Goal: Task Accomplishment & Management: Use online tool/utility

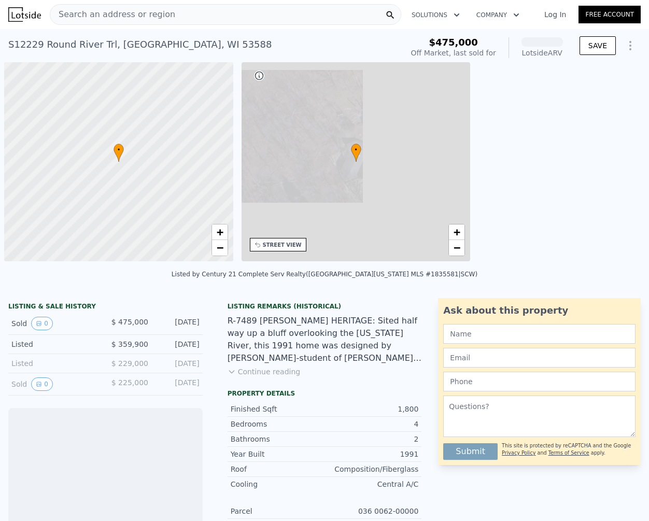
scroll to position [0, 4]
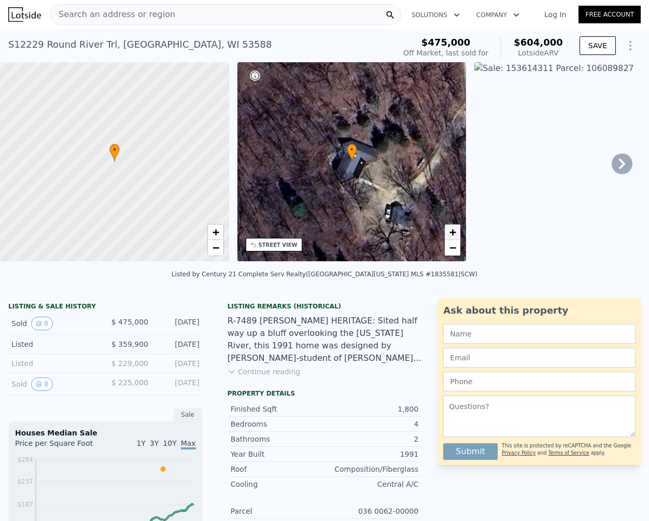
click at [454, 227] on span "+" at bounding box center [452, 231] width 7 height 13
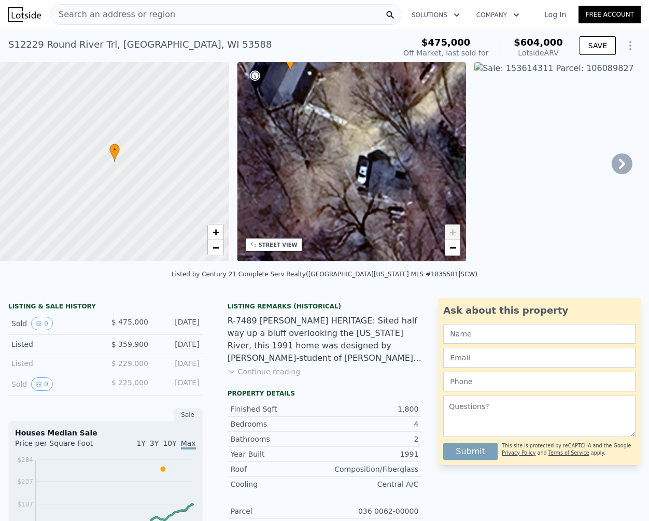
drag, startPoint x: 394, startPoint y: 204, endPoint x: 332, endPoint y: 114, distance: 109.2
click at [332, 114] on div "• + −" at bounding box center [351, 161] width 229 height 199
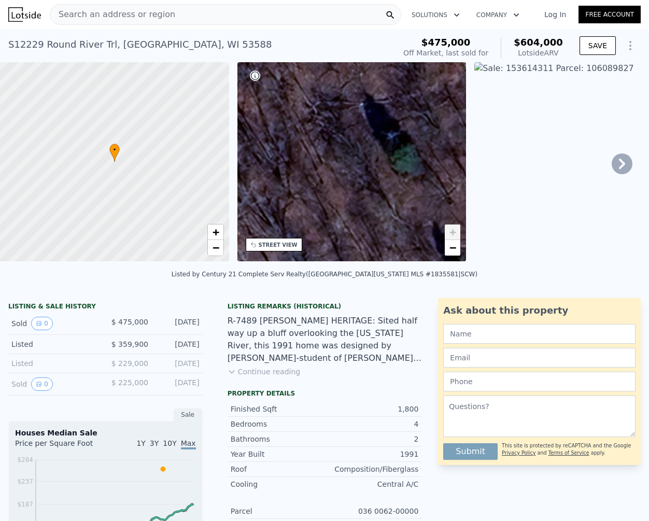
drag, startPoint x: 382, startPoint y: 234, endPoint x: 603, endPoint y: 223, distance: 221.0
click at [603, 223] on div "• + − • + − STREET VIEW Loading... SATELLITE VIEW" at bounding box center [324, 163] width 649 height 203
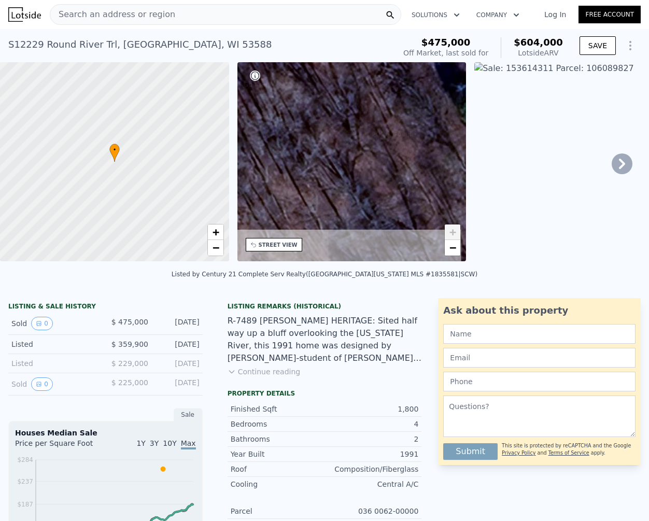
drag, startPoint x: 344, startPoint y: 215, endPoint x: 413, endPoint y: 169, distance: 82.6
click at [413, 169] on div "• + −" at bounding box center [351, 161] width 229 height 199
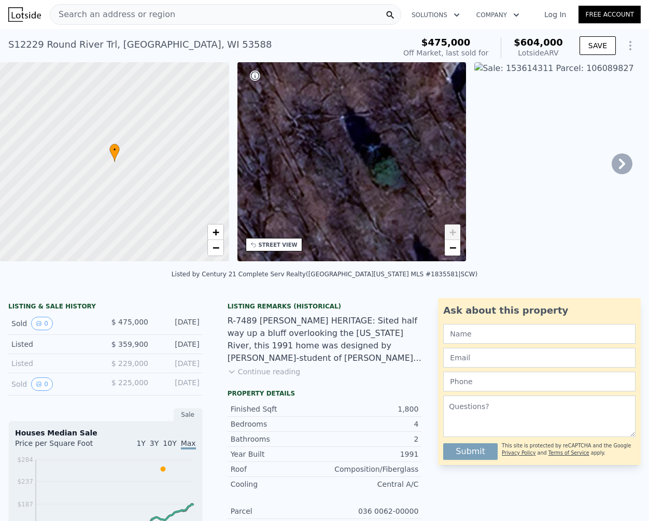
drag, startPoint x: 360, startPoint y: 200, endPoint x: 271, endPoint y: 261, distance: 107.3
click at [271, 261] on div "• + −" at bounding box center [351, 161] width 229 height 199
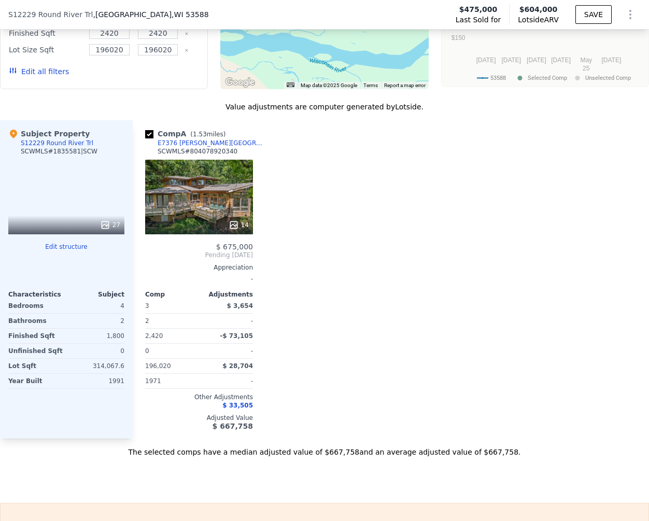
scroll to position [1112, 0]
click at [106, 221] on icon at bounding box center [105, 224] width 7 height 7
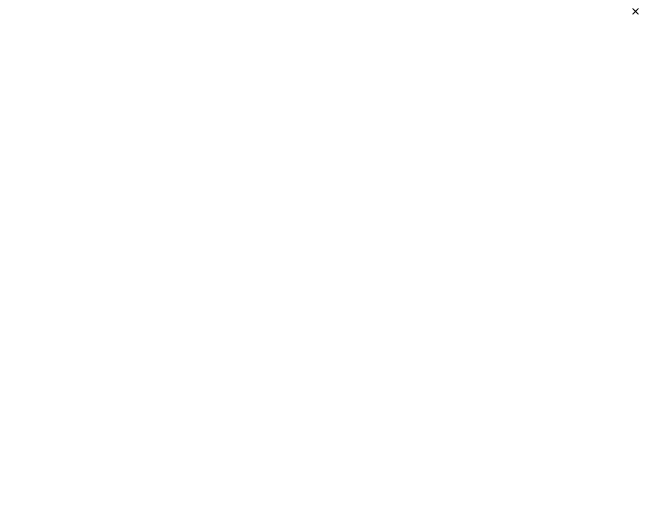
click at [218, 350] on div at bounding box center [324, 260] width 649 height 521
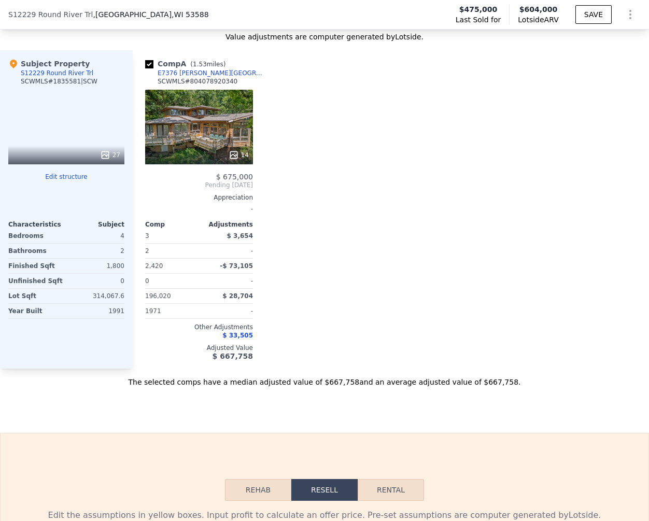
scroll to position [1183, 0]
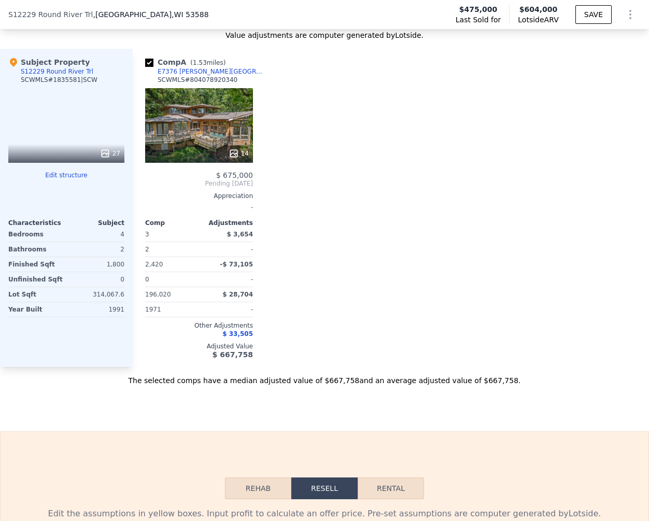
click at [69, 176] on button "Edit structure" at bounding box center [66, 175] width 116 height 8
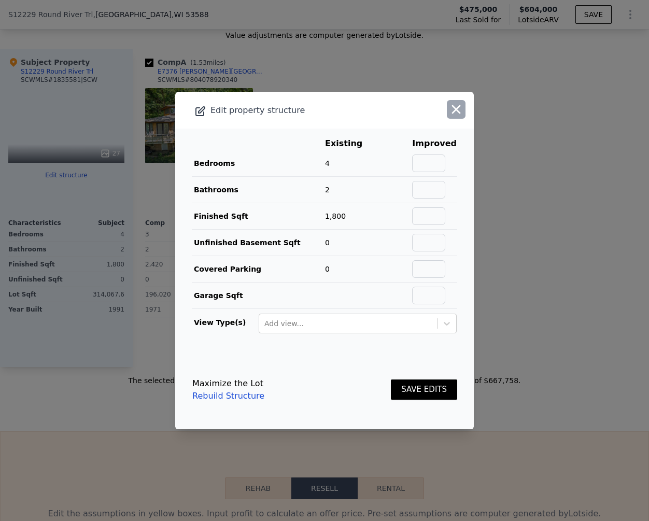
click at [458, 111] on icon "button" at bounding box center [456, 109] width 9 height 9
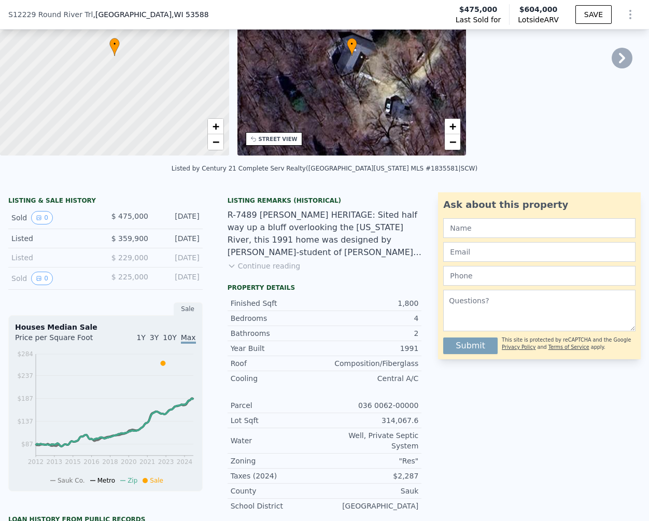
scroll to position [94, 0]
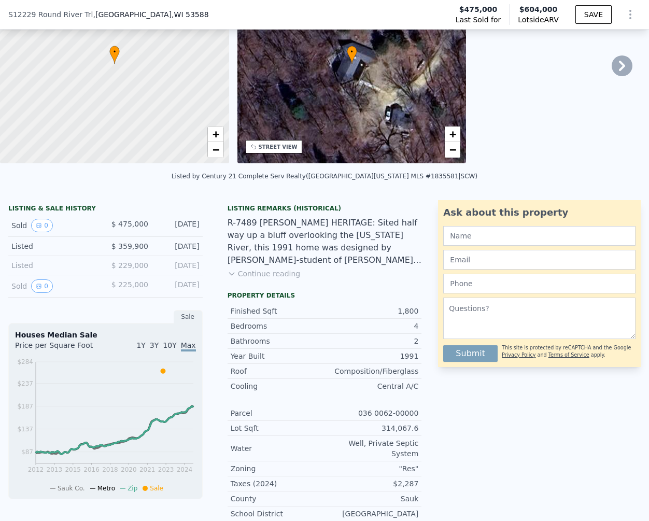
click at [280, 272] on button "Continue reading" at bounding box center [263, 273] width 73 height 10
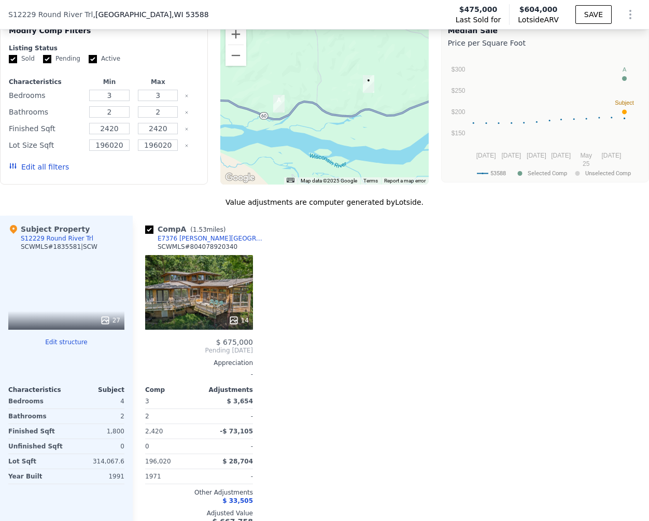
scroll to position [1019, 0]
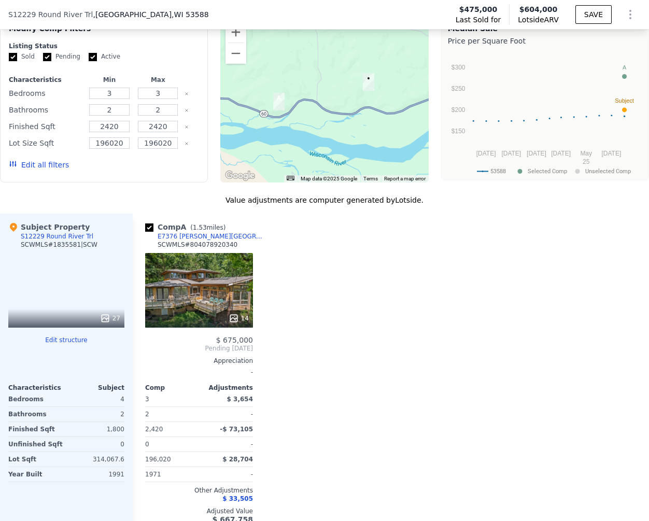
click at [108, 319] on icon at bounding box center [105, 318] width 10 height 10
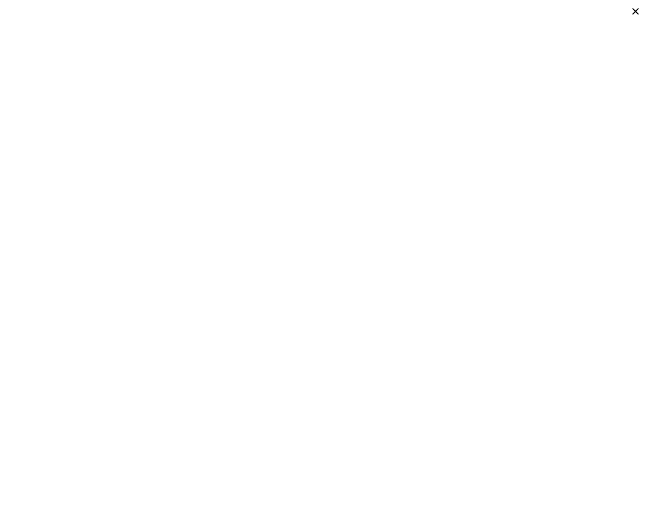
click at [634, 10] on icon at bounding box center [635, 11] width 6 height 6
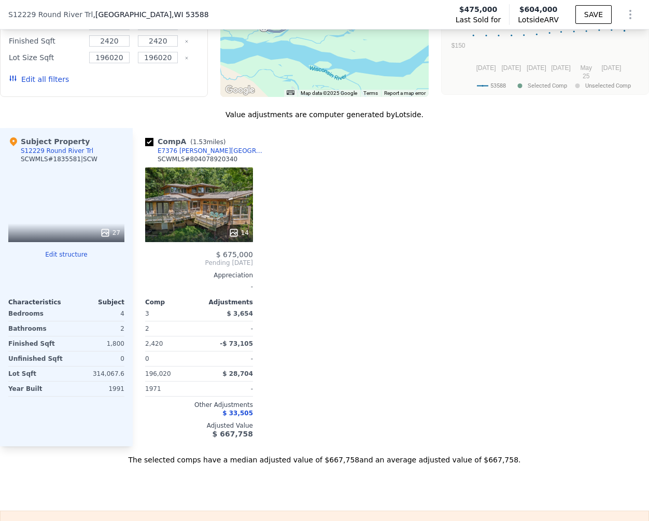
scroll to position [1105, 0]
